Goal: Task Accomplishment & Management: Manage account settings

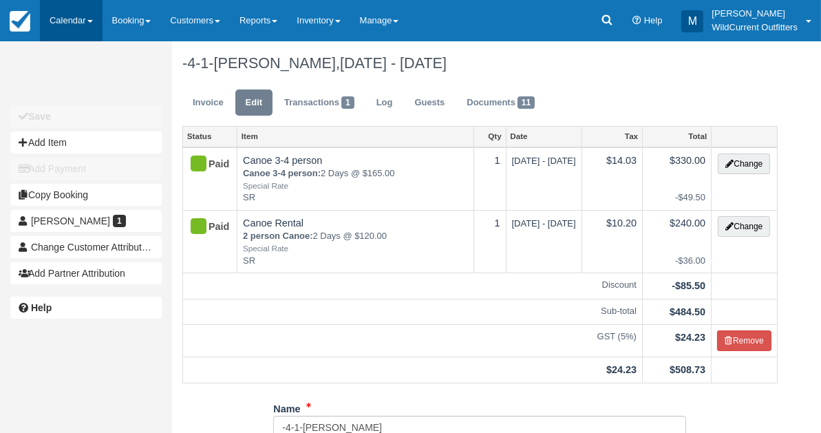
click at [73, 19] on link "Calendar" at bounding box center [71, 20] width 63 height 41
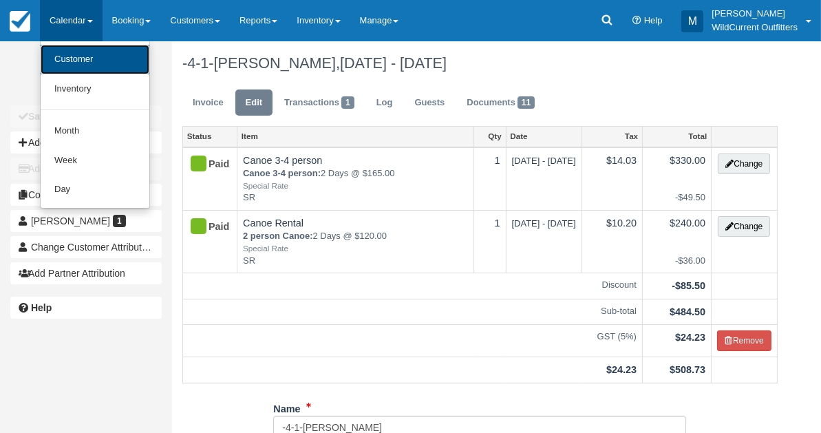
click at [73, 54] on link "Customer" at bounding box center [95, 60] width 109 height 30
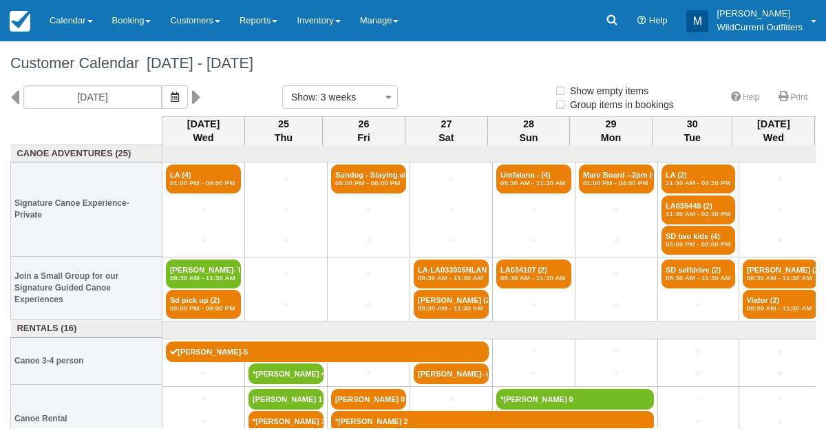
select select
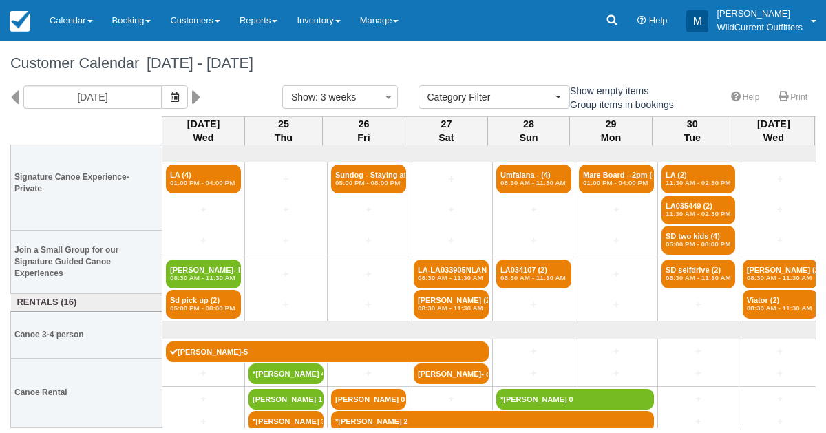
scroll to position [25, 0]
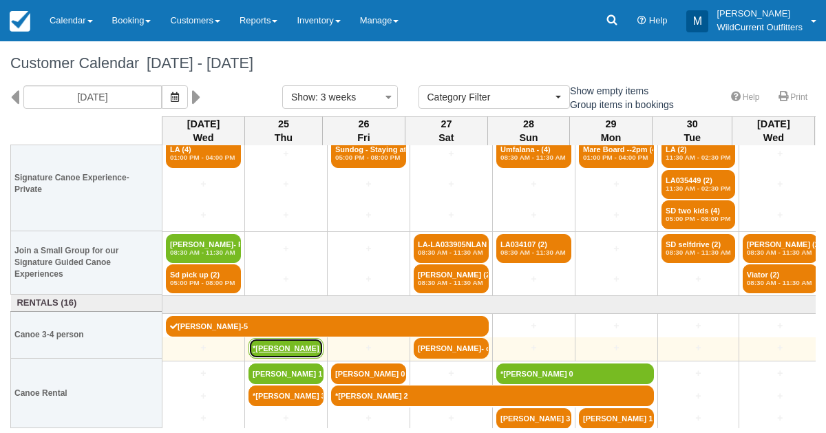
click at [288, 339] on link "*Tracy Webster 4" at bounding box center [286, 348] width 75 height 21
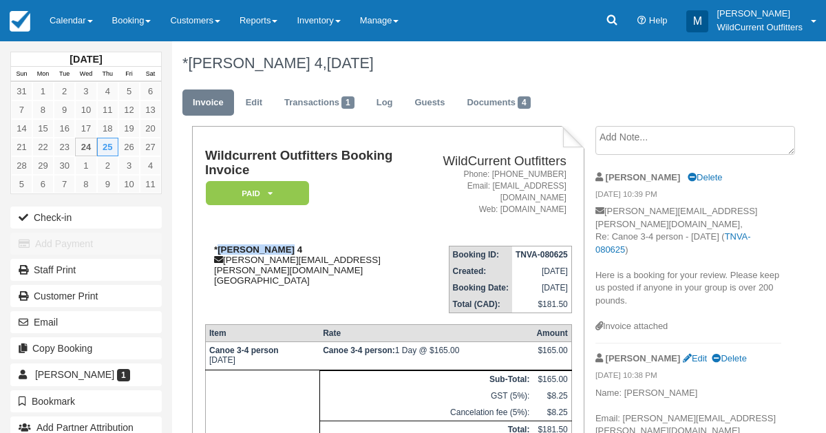
drag, startPoint x: 280, startPoint y: 236, endPoint x: 218, endPoint y: 239, distance: 61.3
click at [218, 244] on strong "*Tracy Webster 4" at bounding box center [258, 249] width 88 height 10
copy strong "Tracy Webster"
click at [613, 136] on textarea at bounding box center [696, 140] width 200 height 29
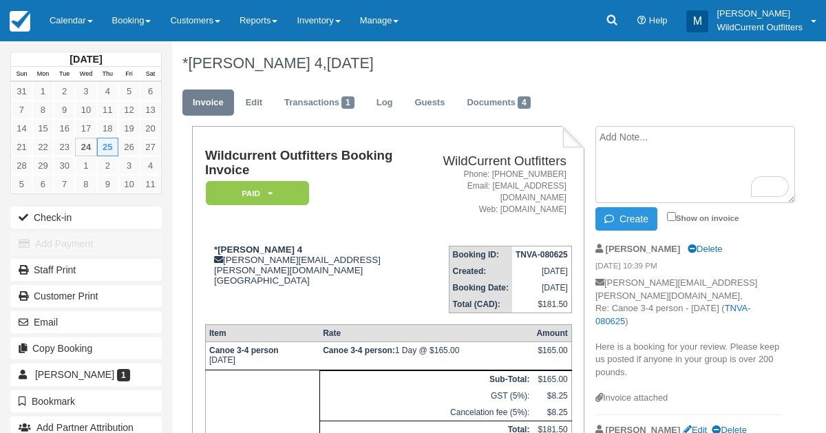
paste textarea "Of the 4 adults, there is one slightly over at 208 lbs. The other 3 adults are …"
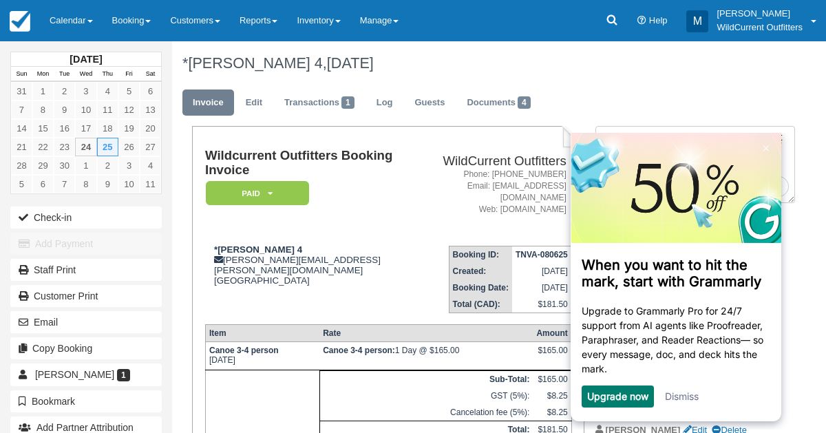
click at [684, 393] on link "Dismiss" at bounding box center [682, 396] width 34 height 12
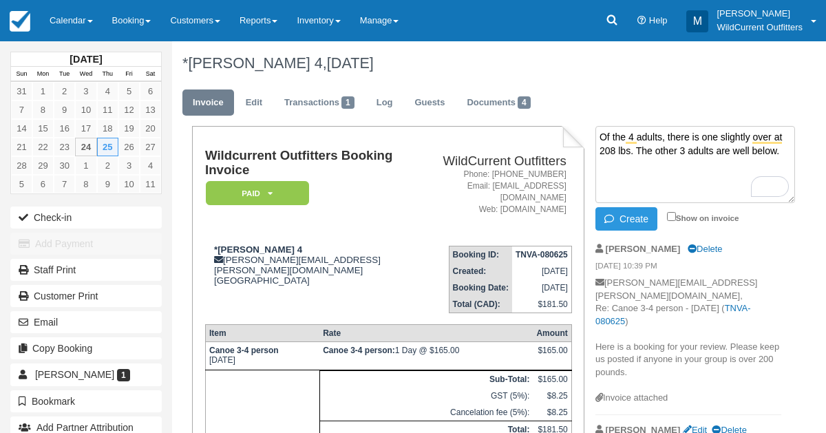
click at [624, 174] on textarea "Of the 4 adults, there is one slightly over at 208 lbs. The other 3 adults are …" at bounding box center [696, 164] width 200 height 77
click at [786, 157] on textarea "Of the 4 adults, there is one slightly over at 208 lbs. The other 3 adults are …" at bounding box center [696, 164] width 200 height 77
type textarea "Of the 4 adults, there is one slightly over at 208 lbs. The other 3 adults are …"
click at [632, 209] on button "Create" at bounding box center [627, 218] width 62 height 23
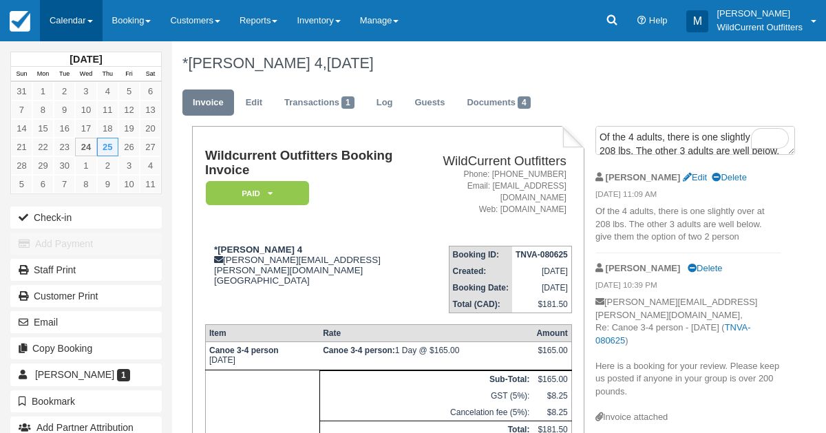
click at [76, 18] on link "Calendar" at bounding box center [71, 20] width 63 height 41
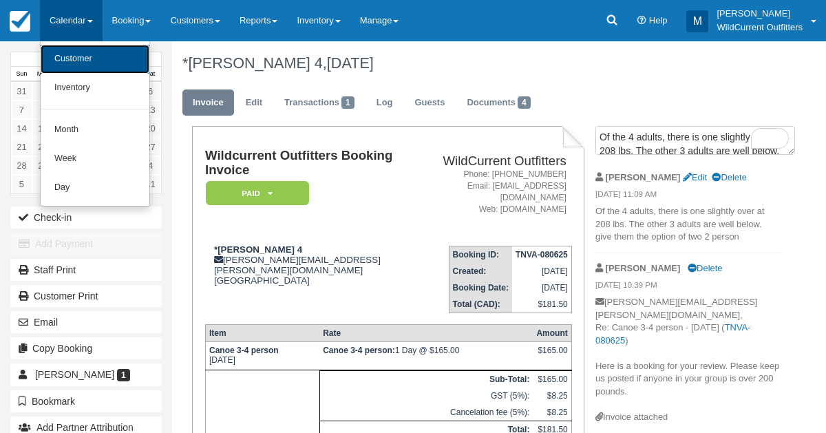
click at [81, 70] on link "Customer" at bounding box center [95, 59] width 109 height 29
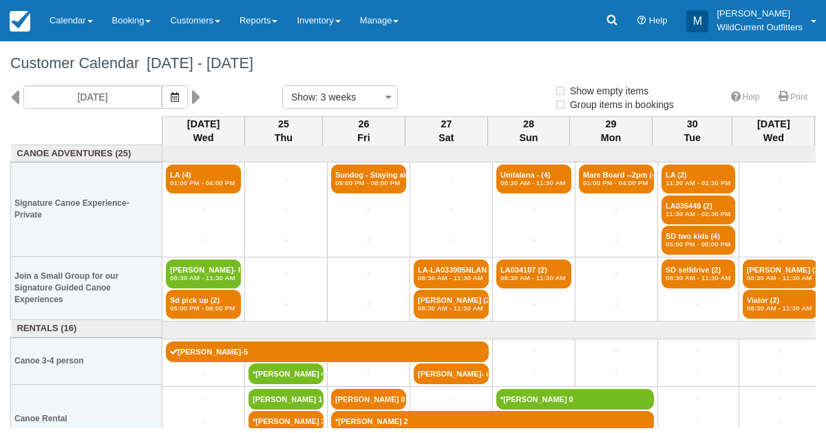
select select
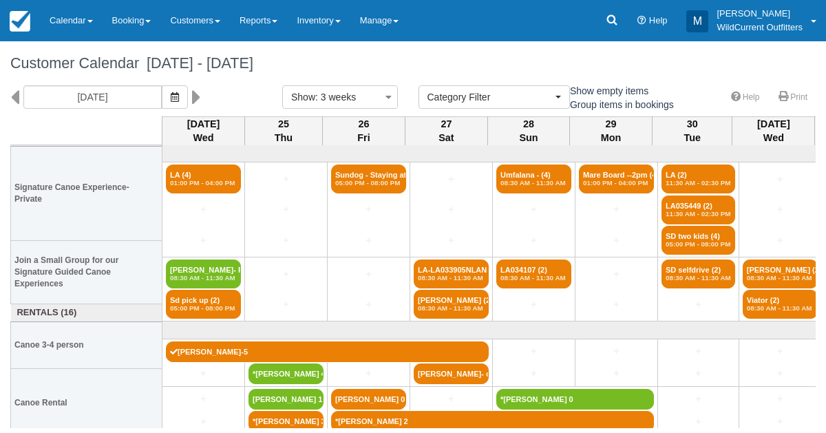
scroll to position [25, 0]
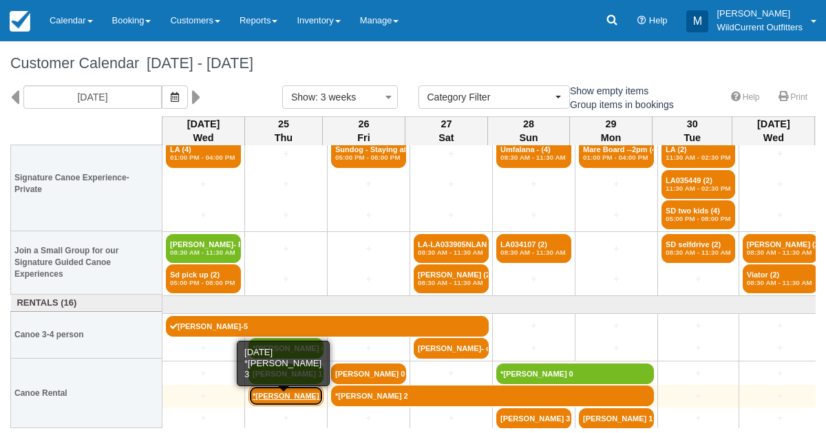
click at [266, 392] on link "*[PERSON_NAME] 3" at bounding box center [286, 396] width 75 height 21
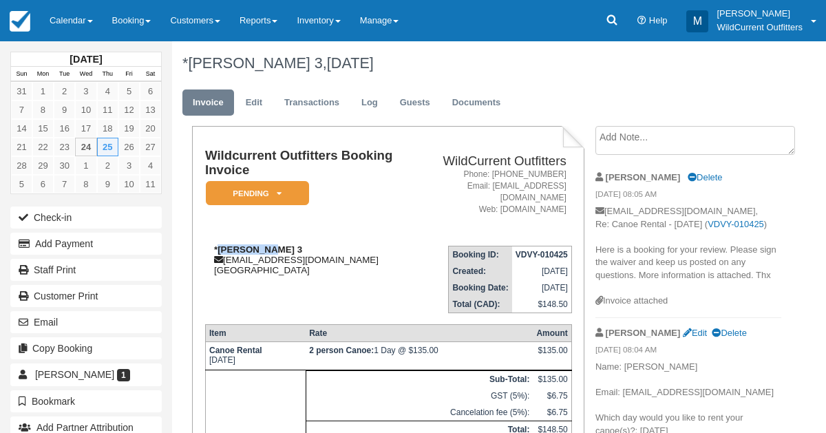
drag, startPoint x: 264, startPoint y: 237, endPoint x: 220, endPoint y: 240, distance: 44.2
click at [220, 244] on strong "*[PERSON_NAME] 3" at bounding box center [258, 249] width 88 height 10
copy strong "[PERSON_NAME]"
click at [281, 192] on icon at bounding box center [279, 193] width 5 height 8
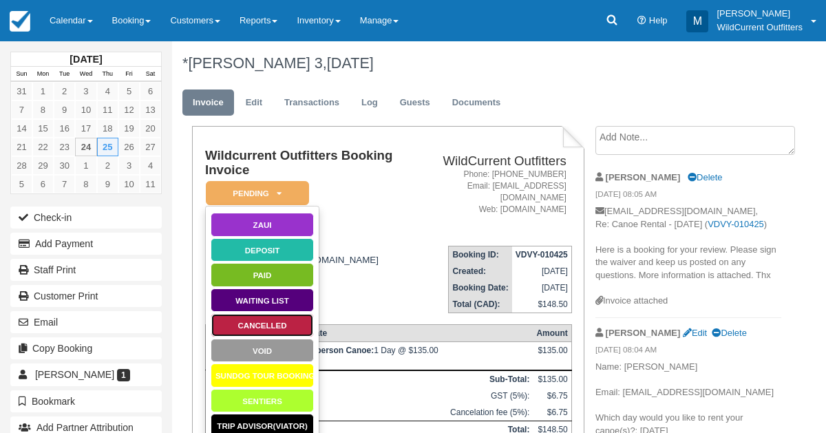
click at [275, 322] on link "Cancelled" at bounding box center [262, 325] width 103 height 24
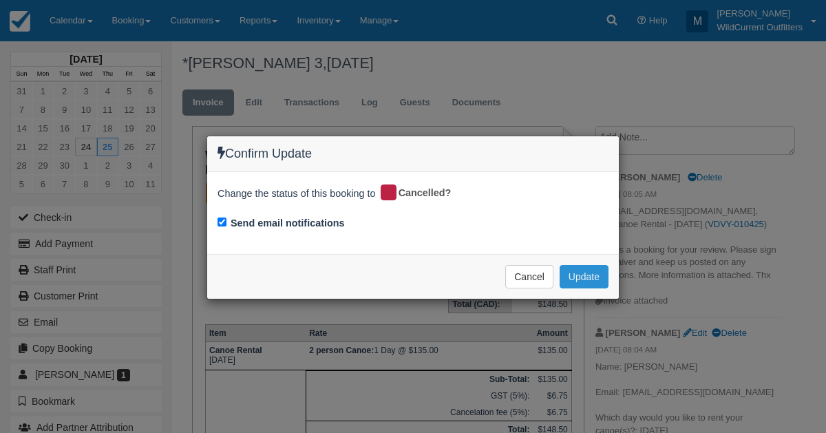
click at [602, 272] on button "Update" at bounding box center [584, 276] width 49 height 23
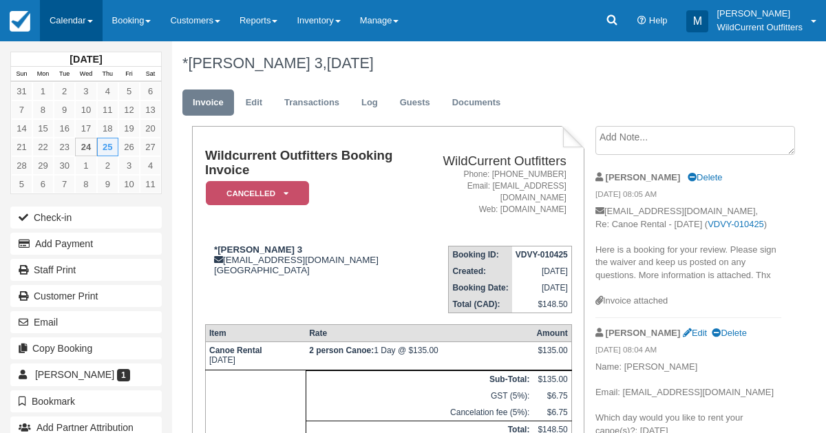
click at [67, 12] on link "Calendar" at bounding box center [71, 20] width 63 height 41
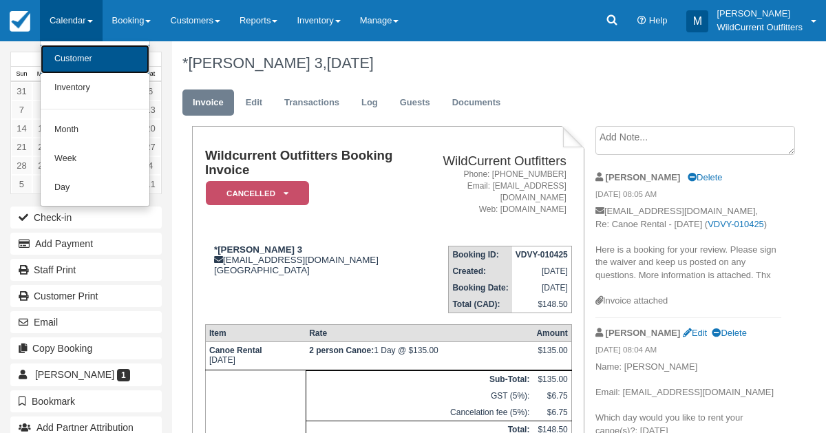
click at [70, 51] on link "Customer" at bounding box center [95, 59] width 109 height 29
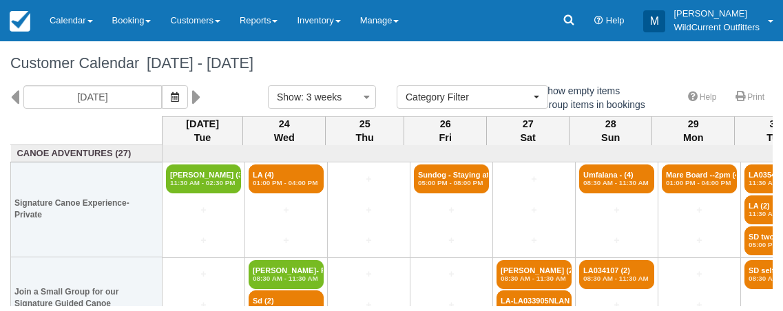
select select
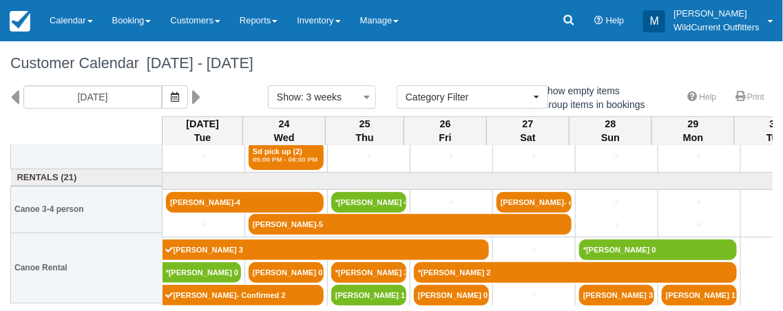
scroll to position [182, 0]
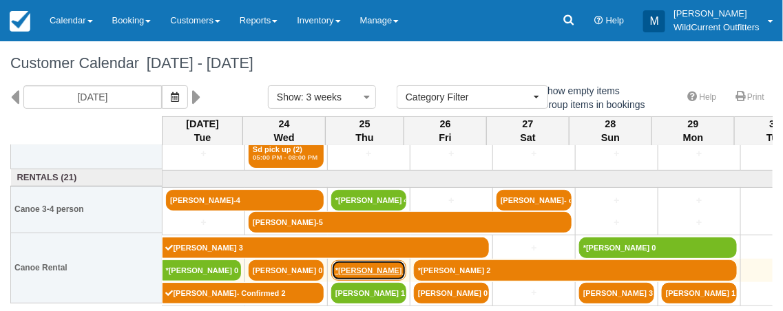
click at [357, 273] on link "*[PERSON_NAME] 3" at bounding box center [368, 270] width 75 height 21
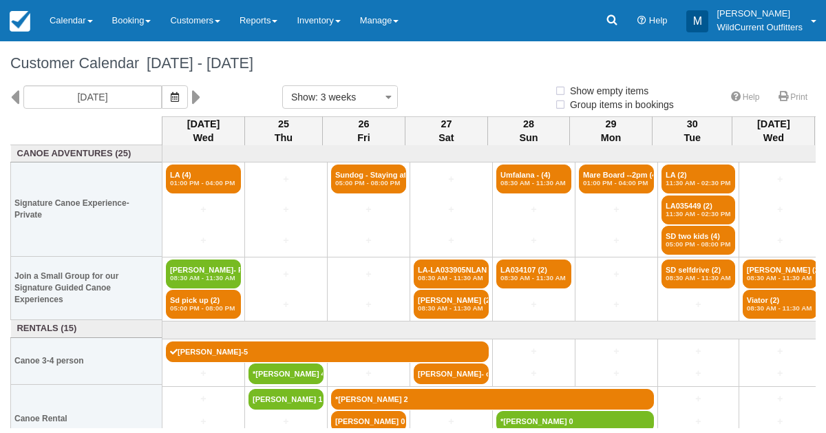
select select
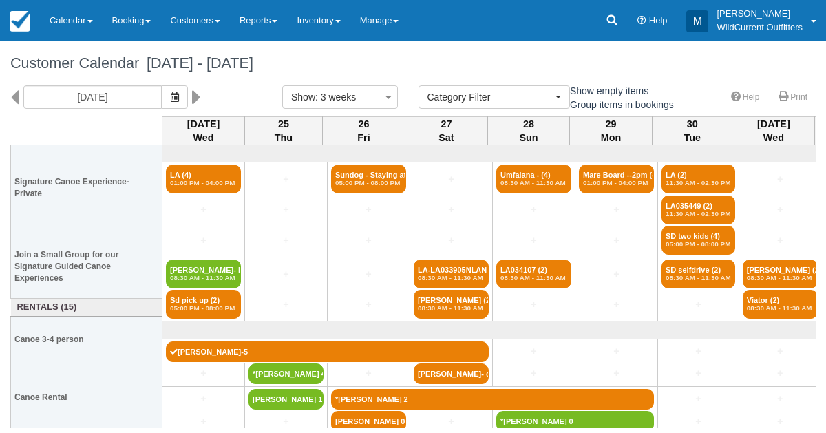
scroll to position [25, 0]
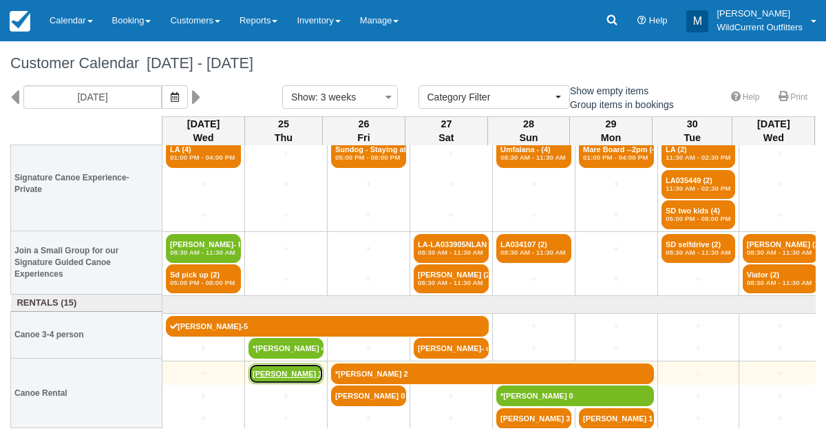
click at [293, 373] on link "[PERSON_NAME] 1" at bounding box center [286, 374] width 75 height 21
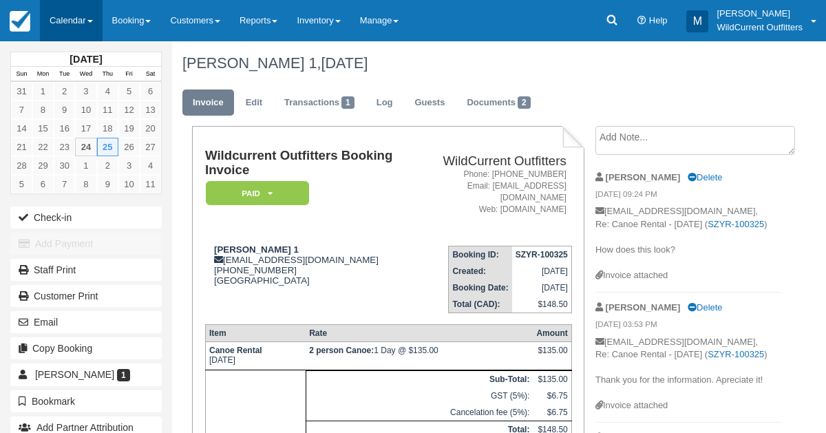
click at [72, 24] on link "Calendar" at bounding box center [71, 20] width 63 height 41
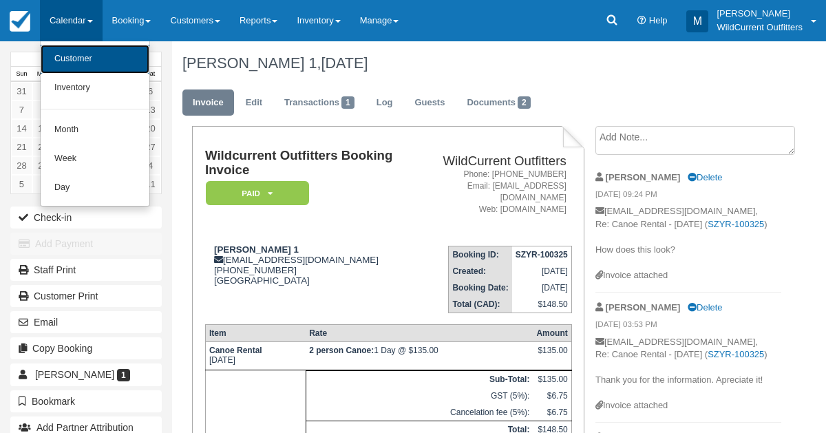
click at [74, 57] on link "Customer" at bounding box center [95, 59] width 109 height 29
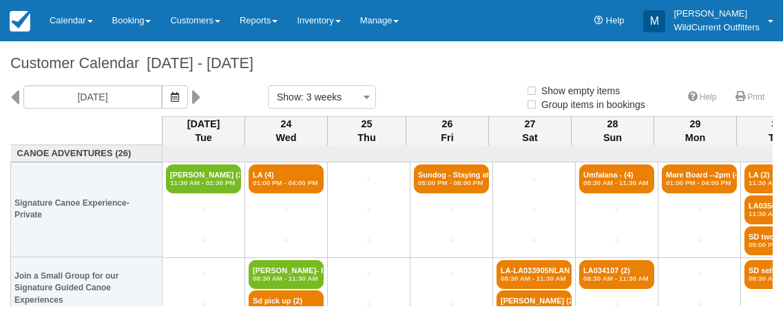
select select
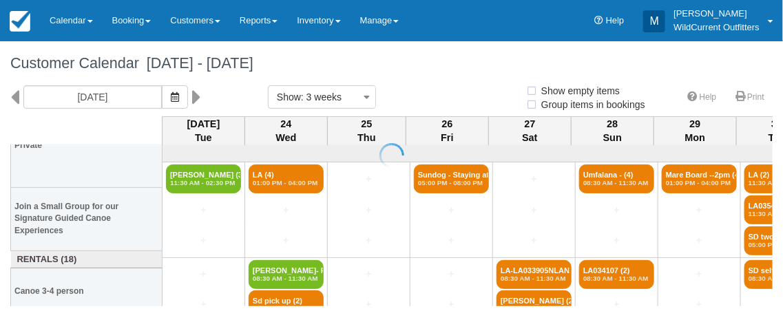
scroll to position [151, 0]
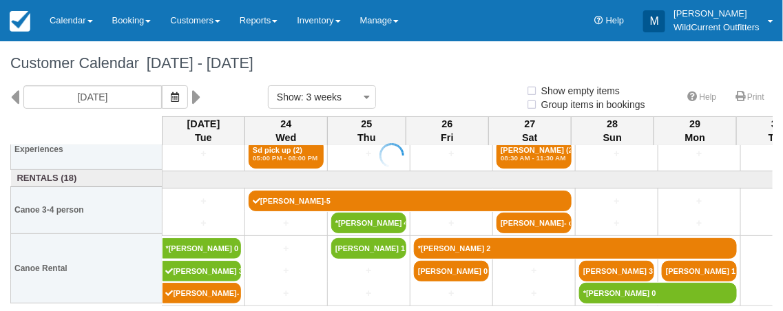
select select
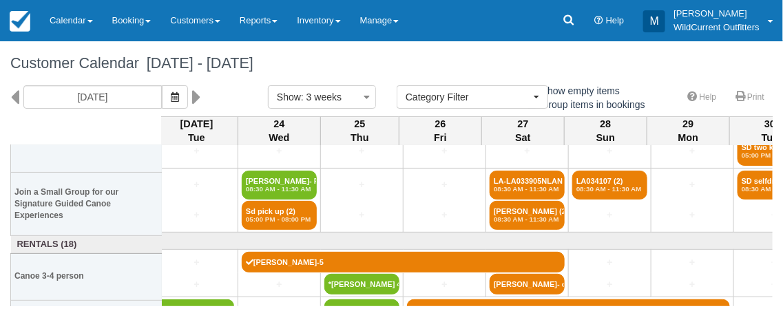
scroll to position [151, 7]
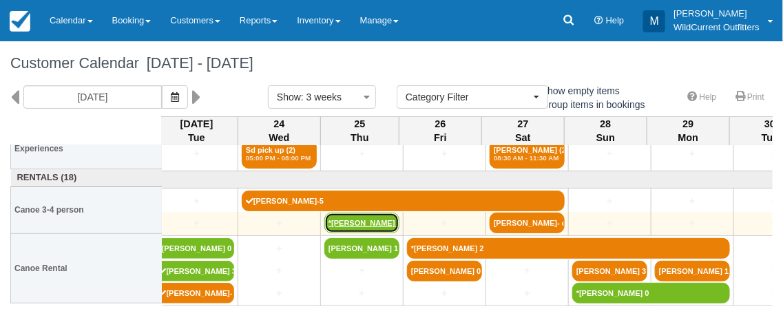
click at [363, 222] on link "*Tracy Webster 4" at bounding box center [361, 223] width 75 height 21
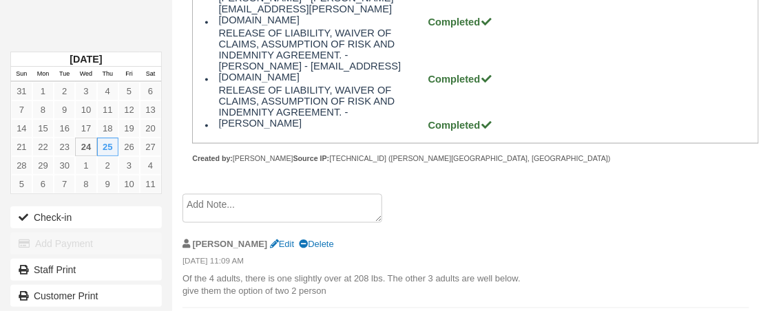
scroll to position [615, 0]
click at [525, 165] on div at bounding box center [475, 175] width 567 height 20
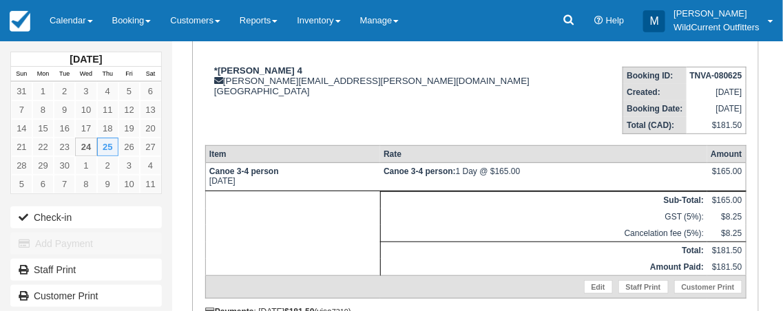
scroll to position [164, 0]
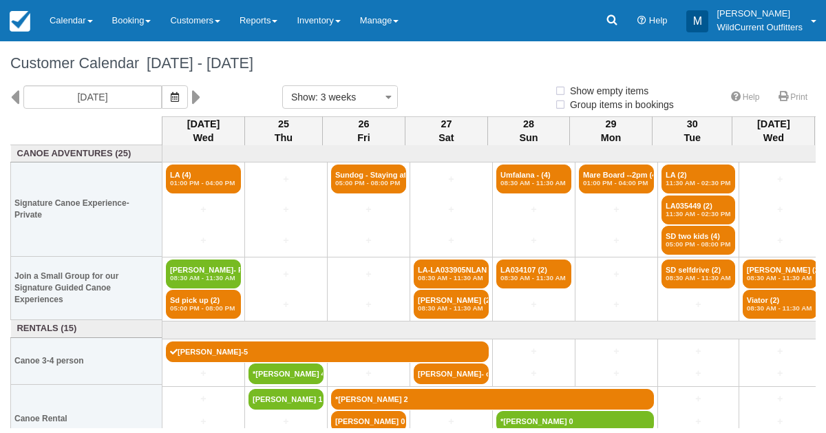
select select
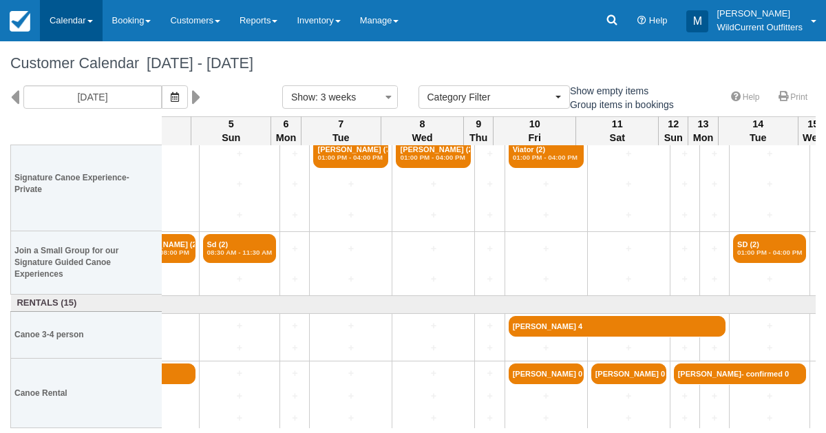
scroll to position [25, 881]
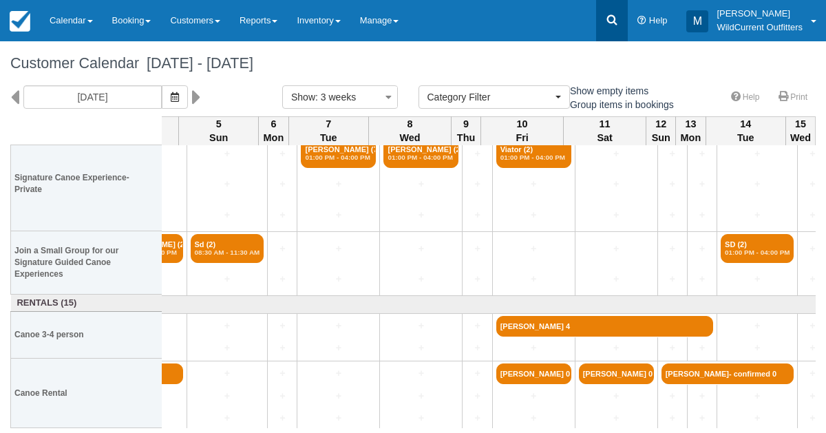
click at [605, 21] on link at bounding box center [612, 20] width 32 height 41
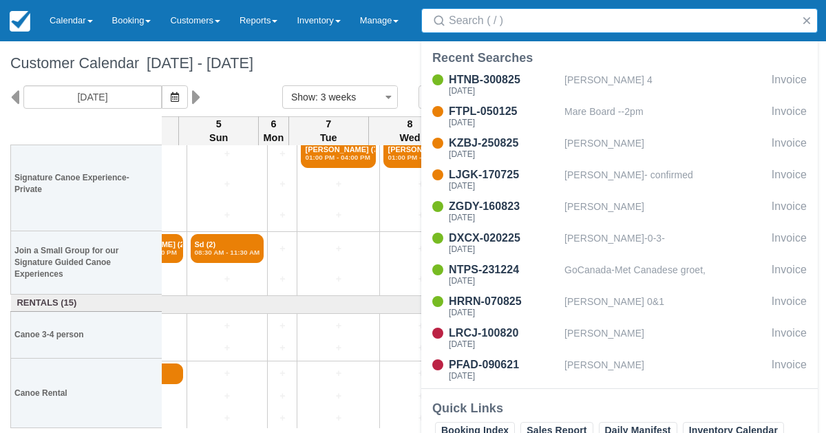
click at [605, 21] on input "Search" at bounding box center [622, 20] width 347 height 25
type input "[PERSON_NAME]"
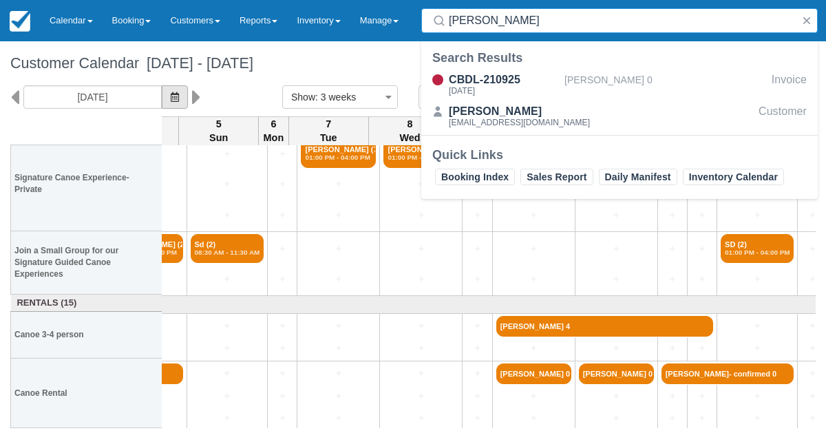
click at [186, 90] on button "button" at bounding box center [175, 96] width 26 height 23
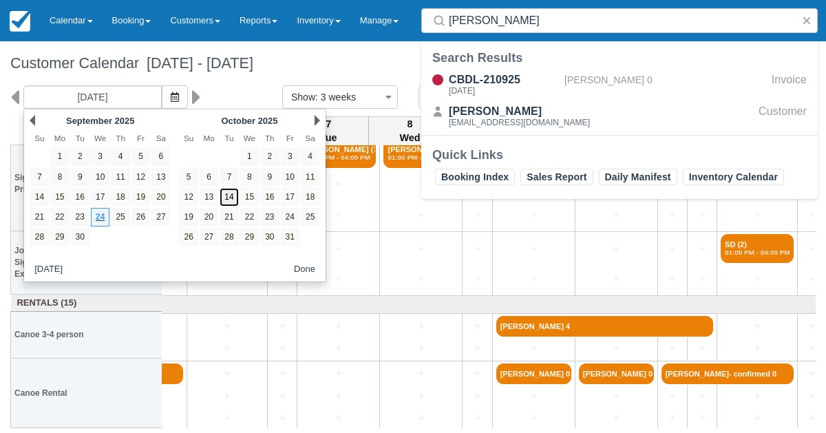
click at [231, 189] on link "14" at bounding box center [229, 197] width 19 height 19
type input "10/14/25"
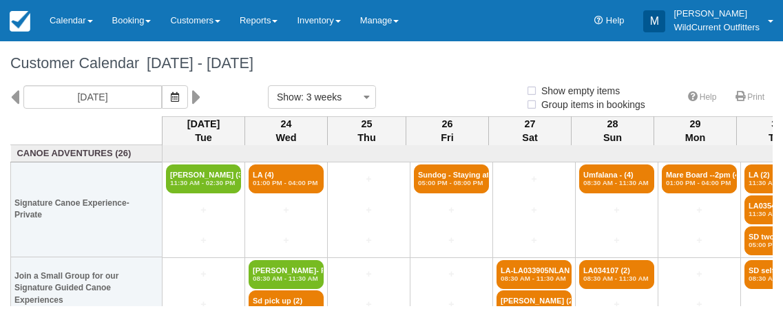
select select
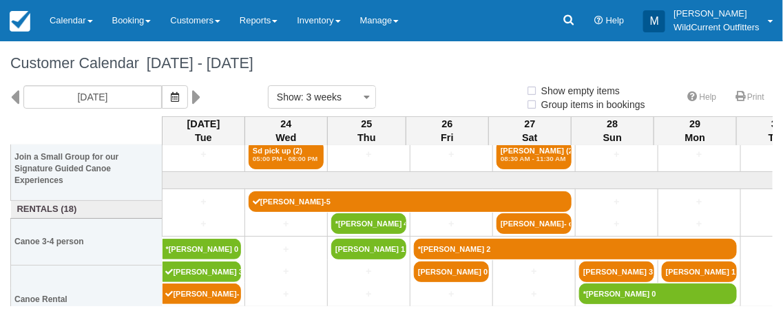
scroll to position [151, 0]
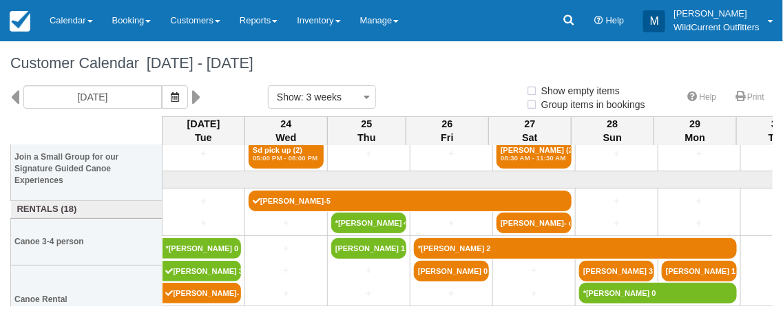
select select
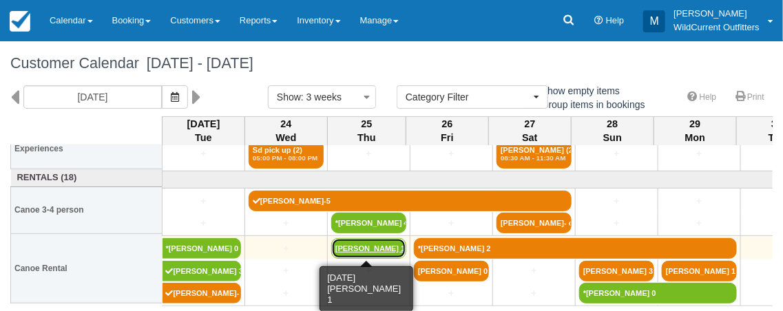
click at [360, 249] on link "Alexis Schaefer 1" at bounding box center [368, 248] width 75 height 21
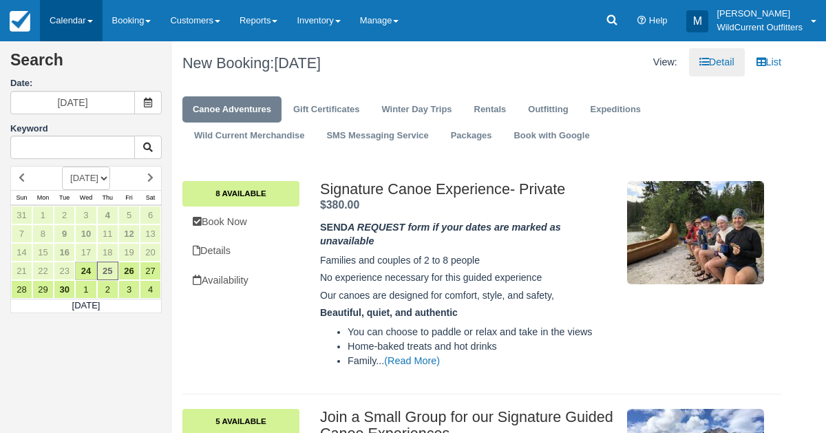
click at [63, 21] on link "Calendar" at bounding box center [71, 20] width 63 height 41
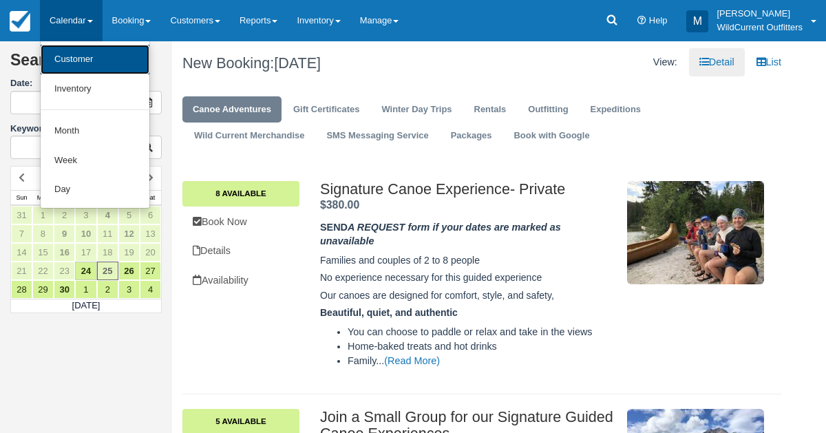
click at [65, 54] on link "Customer" at bounding box center [95, 60] width 109 height 30
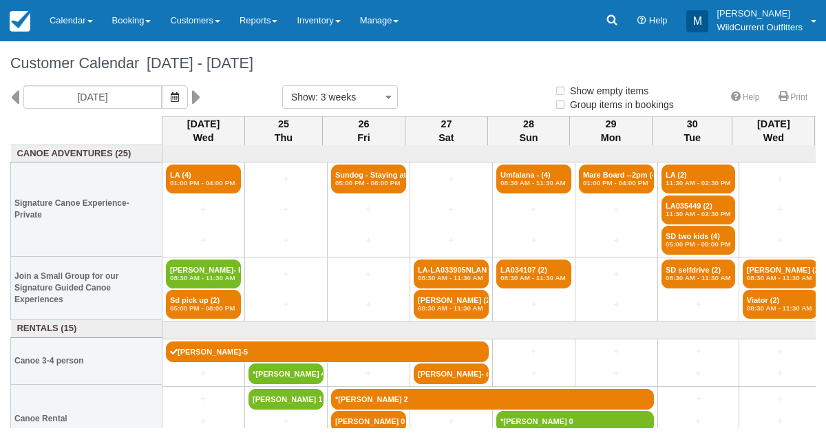
select select
click at [179, 93] on icon "button" at bounding box center [175, 97] width 8 height 10
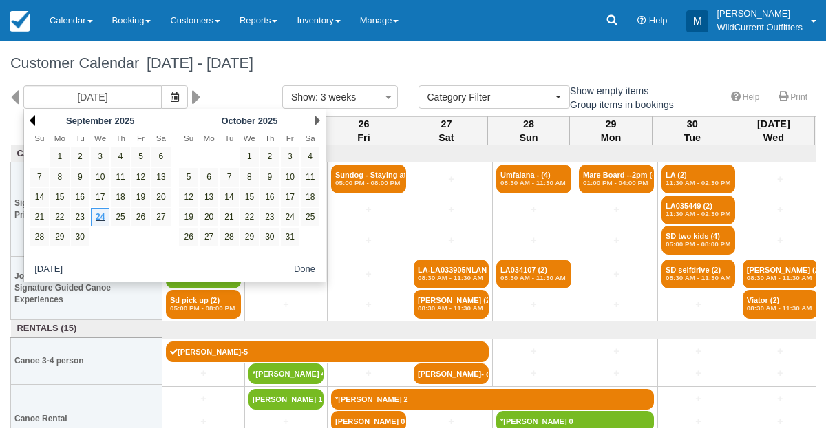
click at [30, 118] on link "Prev" at bounding box center [33, 120] width 6 height 11
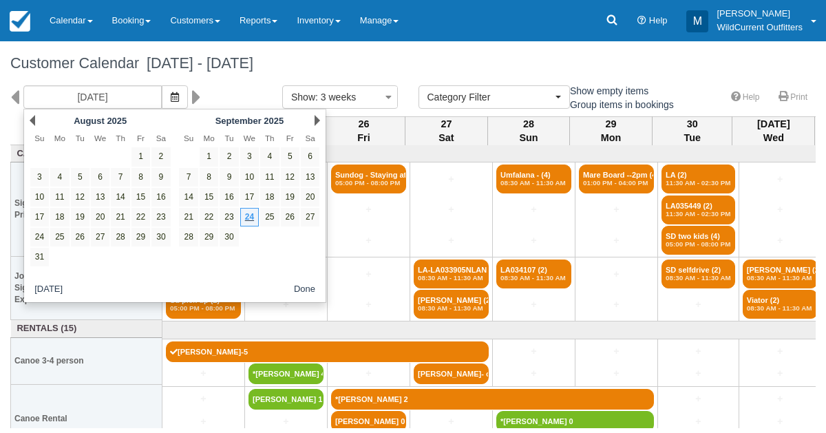
click at [30, 118] on link "Prev" at bounding box center [33, 120] width 6 height 11
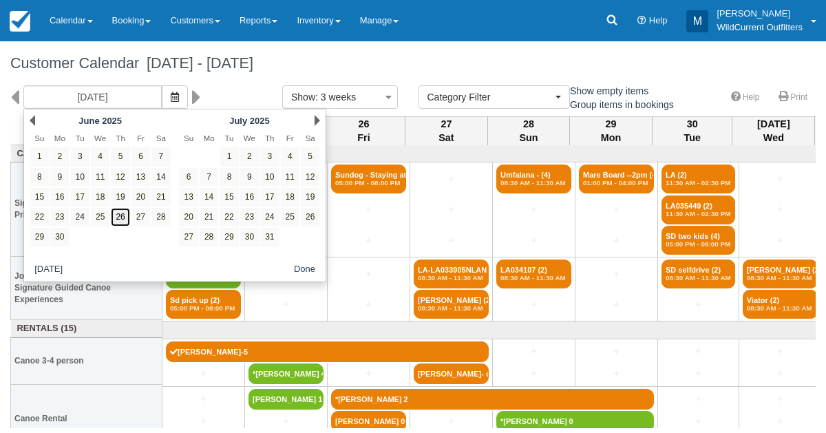
click at [120, 211] on link "26" at bounding box center [120, 217] width 19 height 19
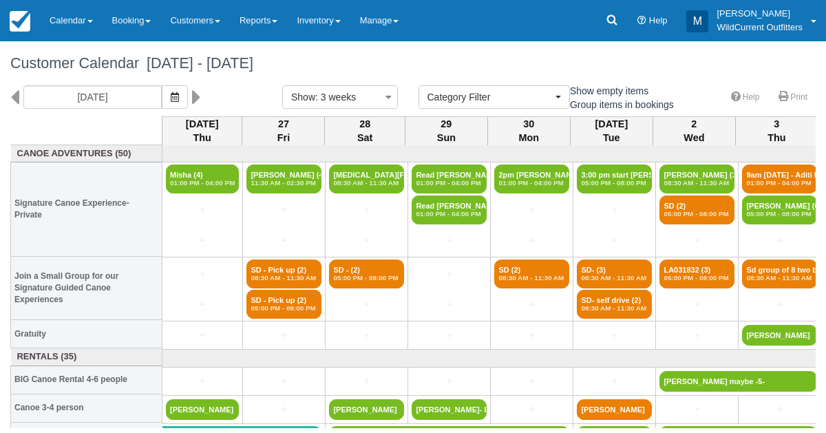
scroll to position [3, 0]
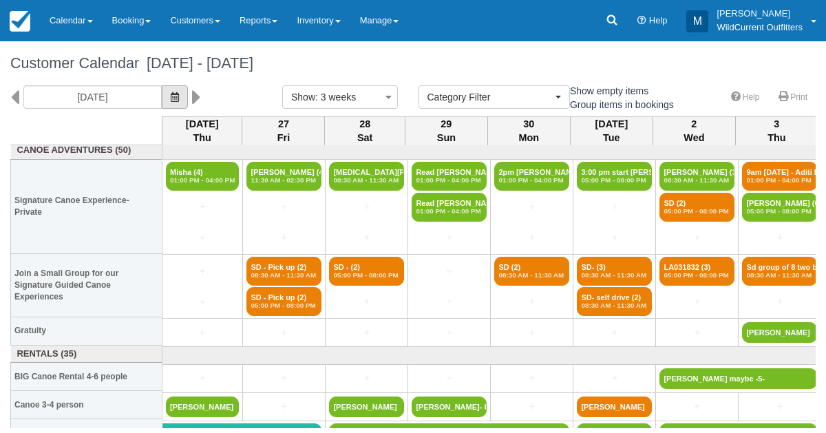
click at [188, 96] on button "button" at bounding box center [175, 96] width 26 height 23
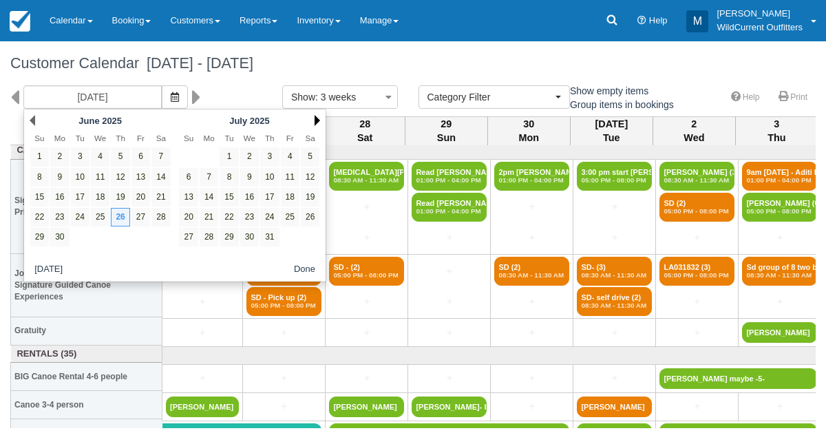
click at [317, 118] on link "Next" at bounding box center [318, 120] width 6 height 11
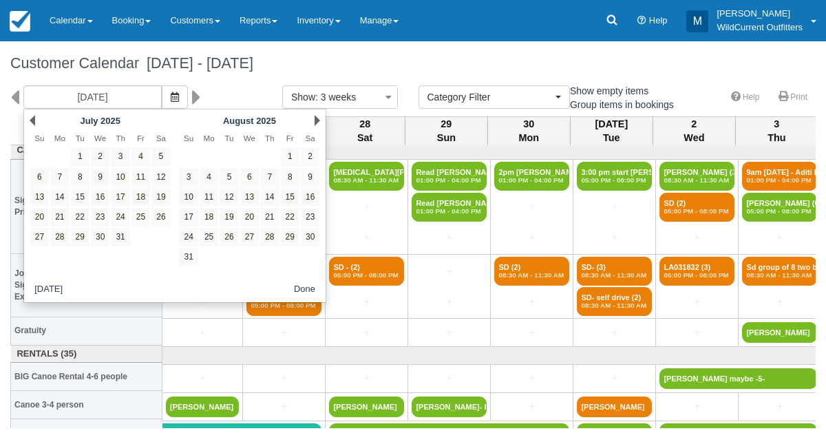
click at [317, 118] on link "Next" at bounding box center [318, 120] width 6 height 11
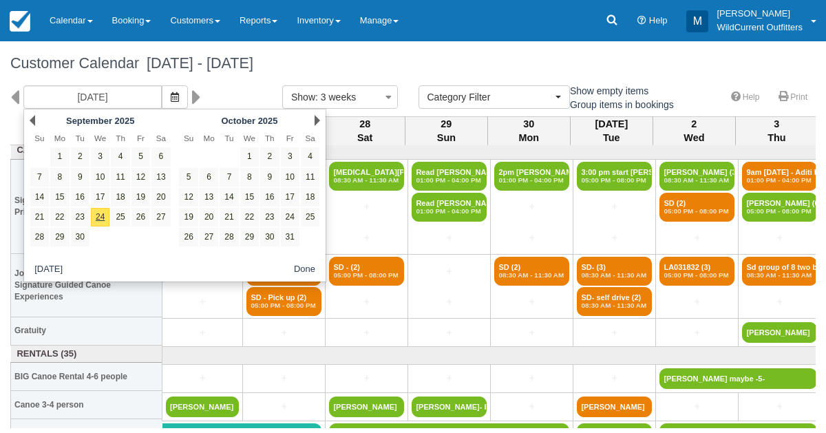
click at [317, 118] on link "Next" at bounding box center [318, 120] width 6 height 11
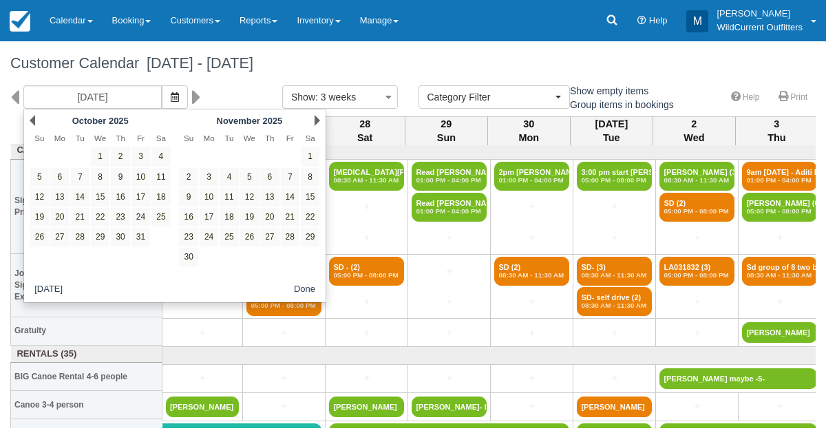
click at [317, 118] on link "Next" at bounding box center [318, 120] width 6 height 11
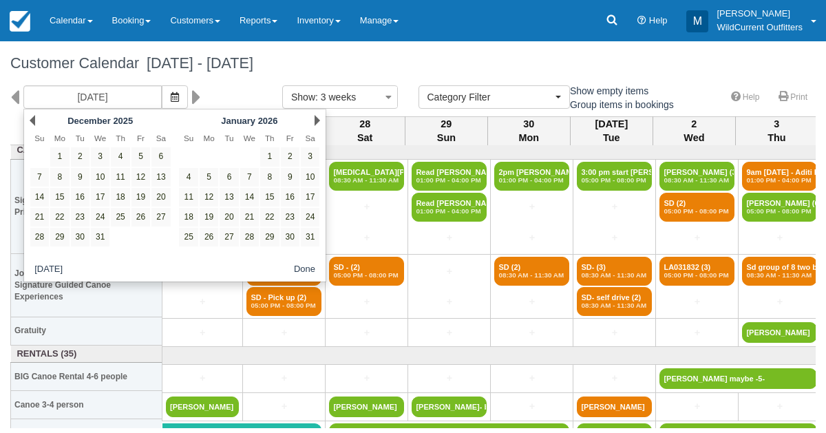
click at [317, 118] on link "Next" at bounding box center [318, 120] width 6 height 11
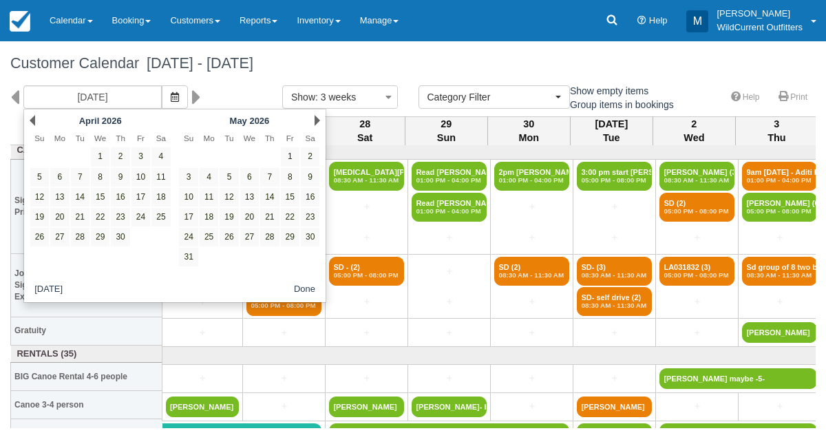
click at [317, 118] on link "Next" at bounding box center [318, 120] width 6 height 11
click at [293, 216] on link "26" at bounding box center [290, 217] width 19 height 19
type input "06/26/26"
